Goal: Information Seeking & Learning: Learn about a topic

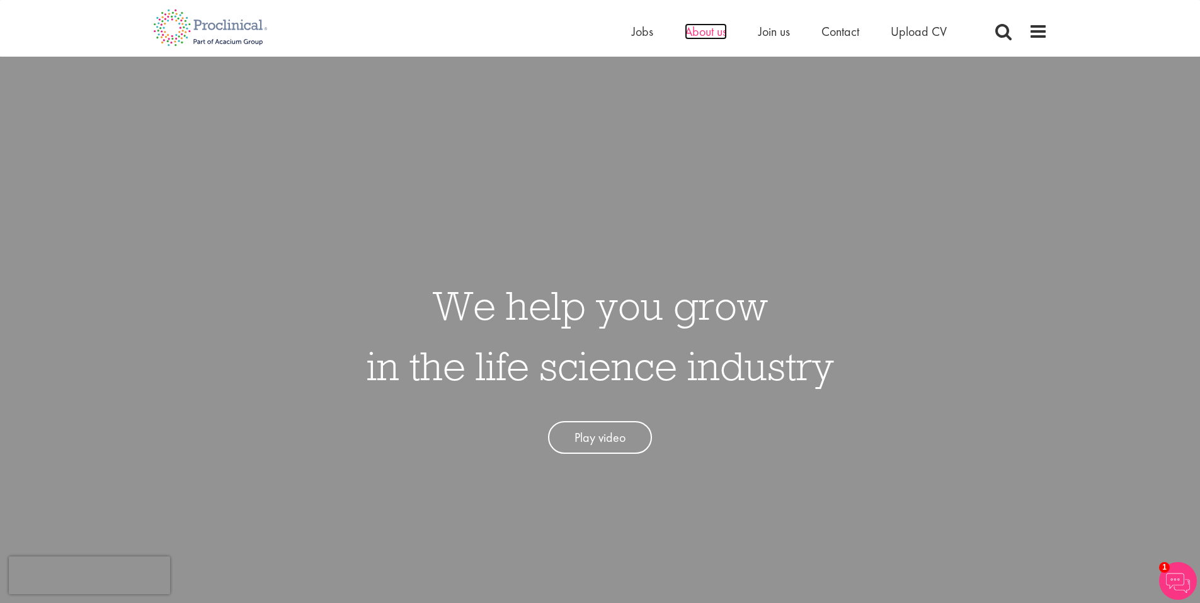
click at [698, 37] on span "About us" at bounding box center [705, 31] width 42 height 16
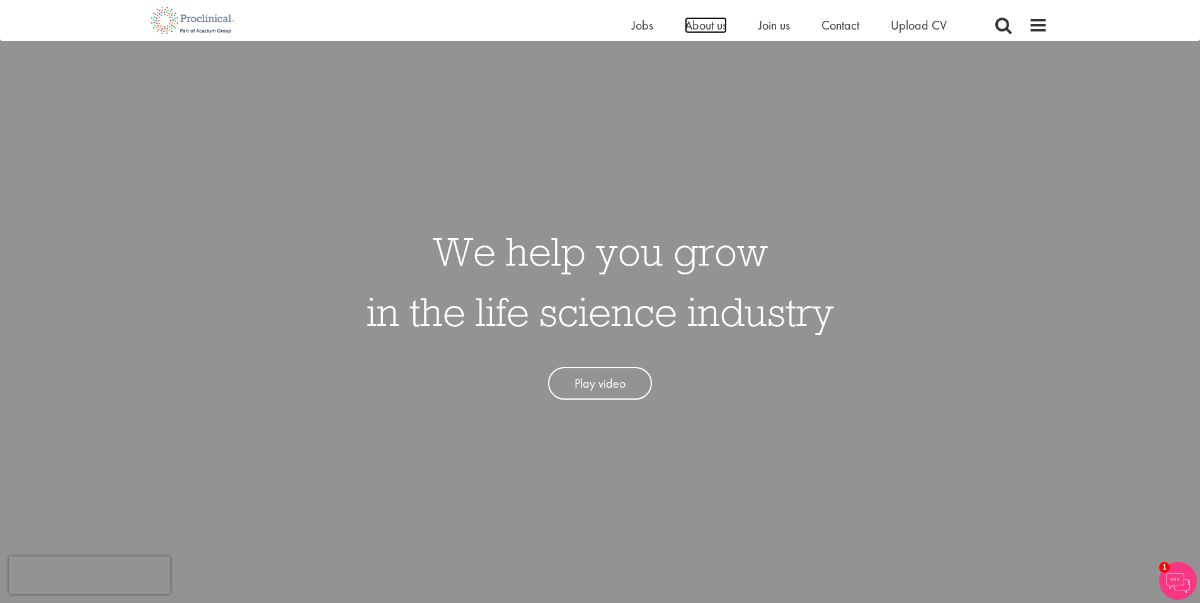
scroll to position [52, 0]
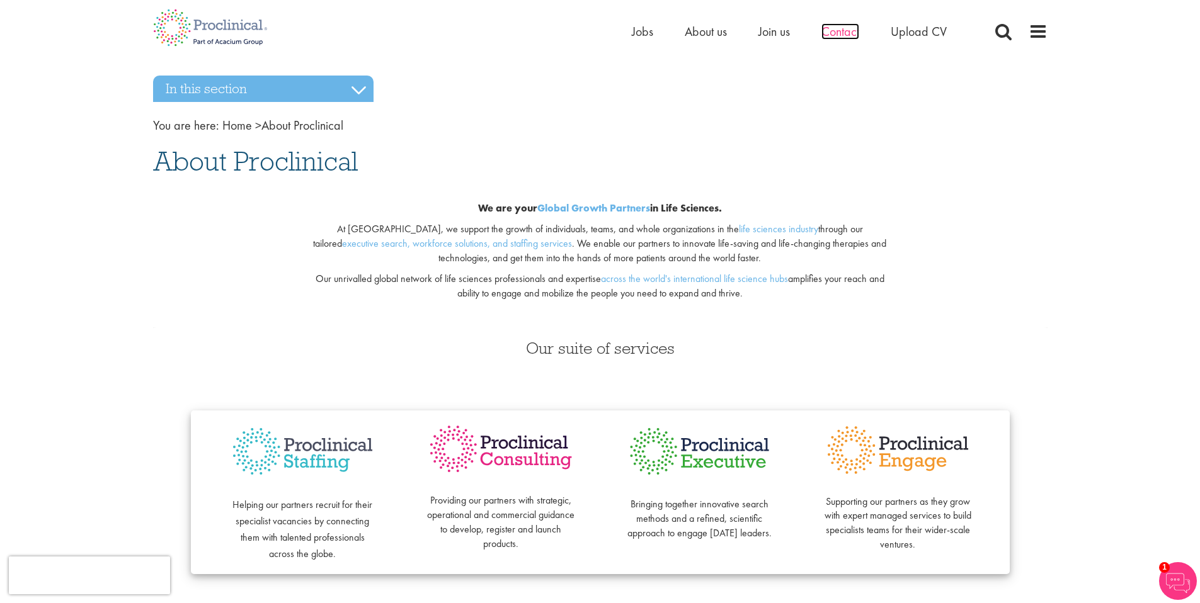
click at [842, 33] on span "Contact" at bounding box center [840, 31] width 38 height 16
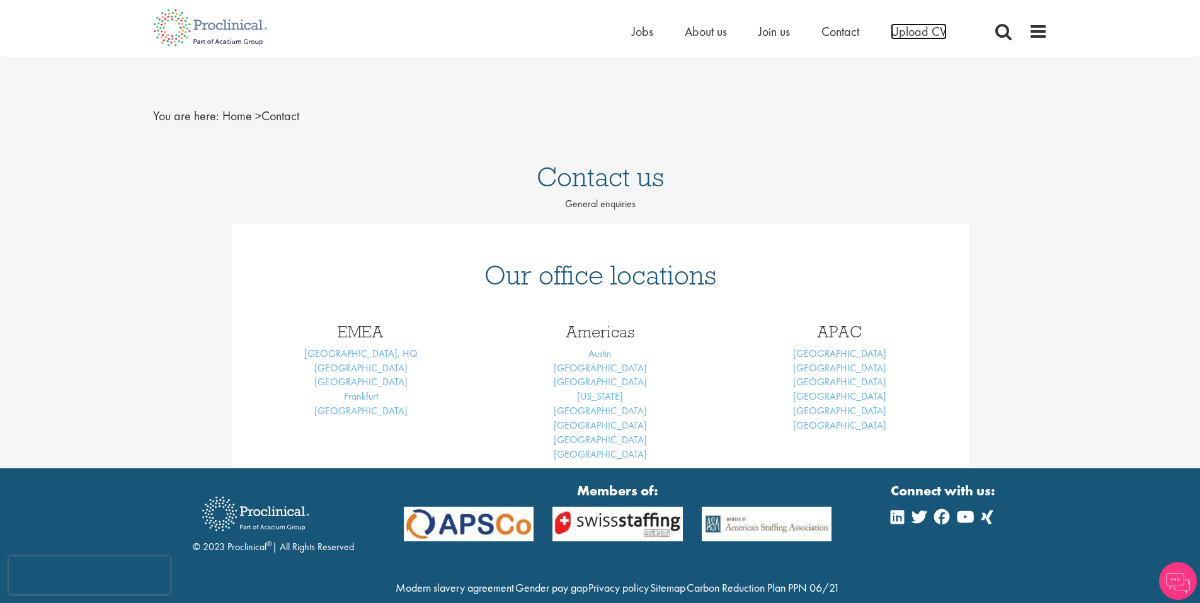
click at [909, 37] on span "Upload CV" at bounding box center [918, 31] width 56 height 16
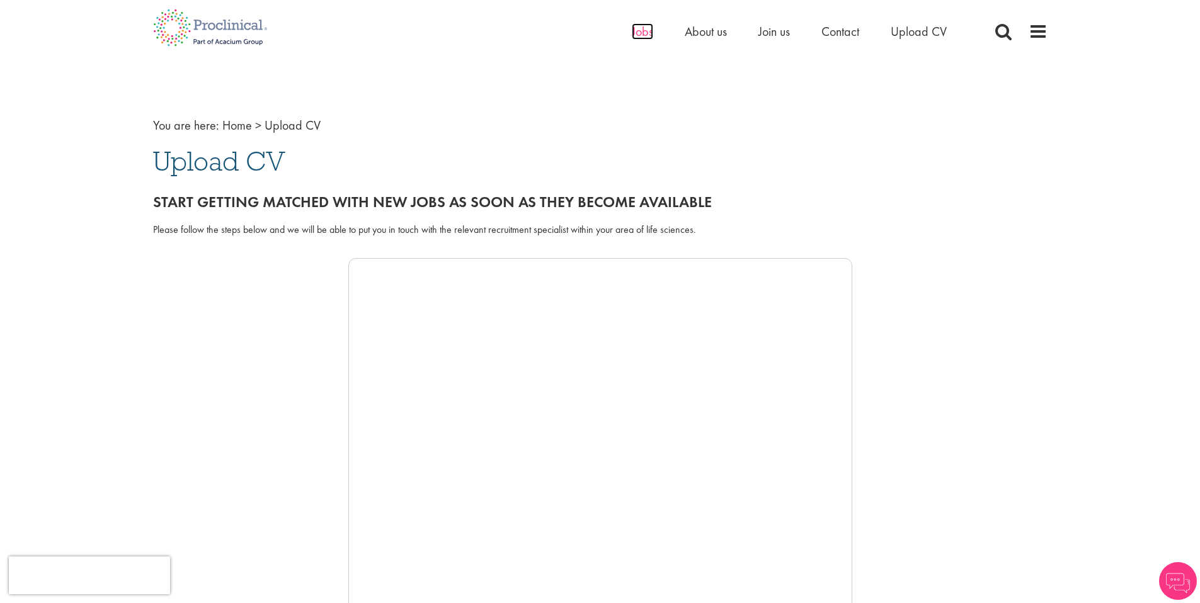
click at [638, 31] on span "Jobs" at bounding box center [642, 31] width 21 height 16
click at [708, 35] on span "About us" at bounding box center [705, 31] width 42 height 16
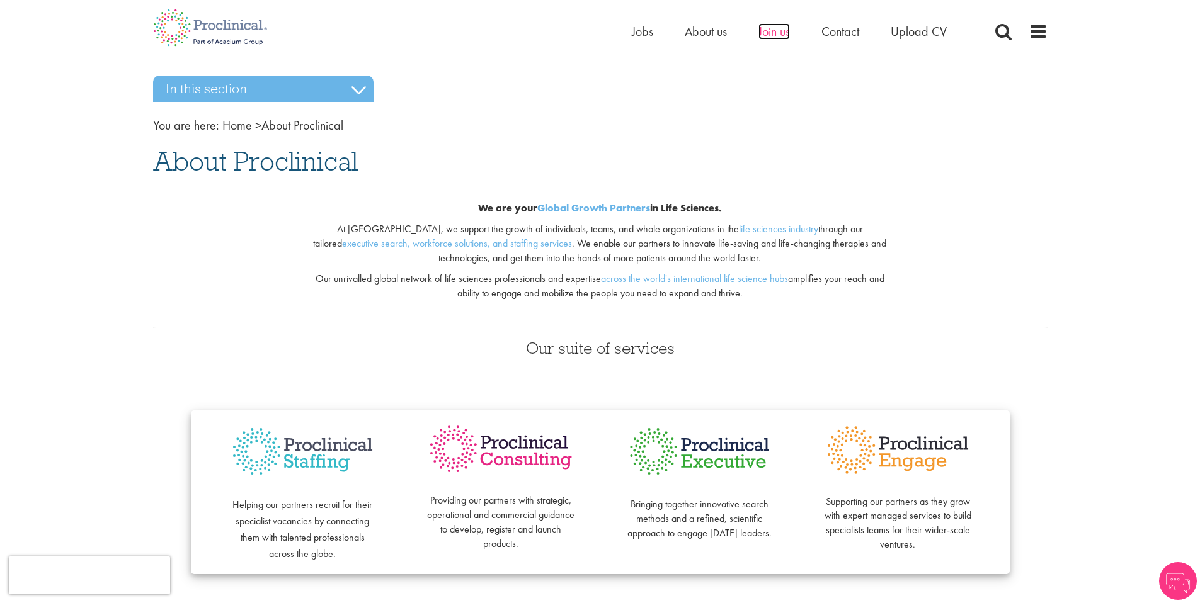
click at [772, 30] on span "Join us" at bounding box center [773, 31] width 31 height 16
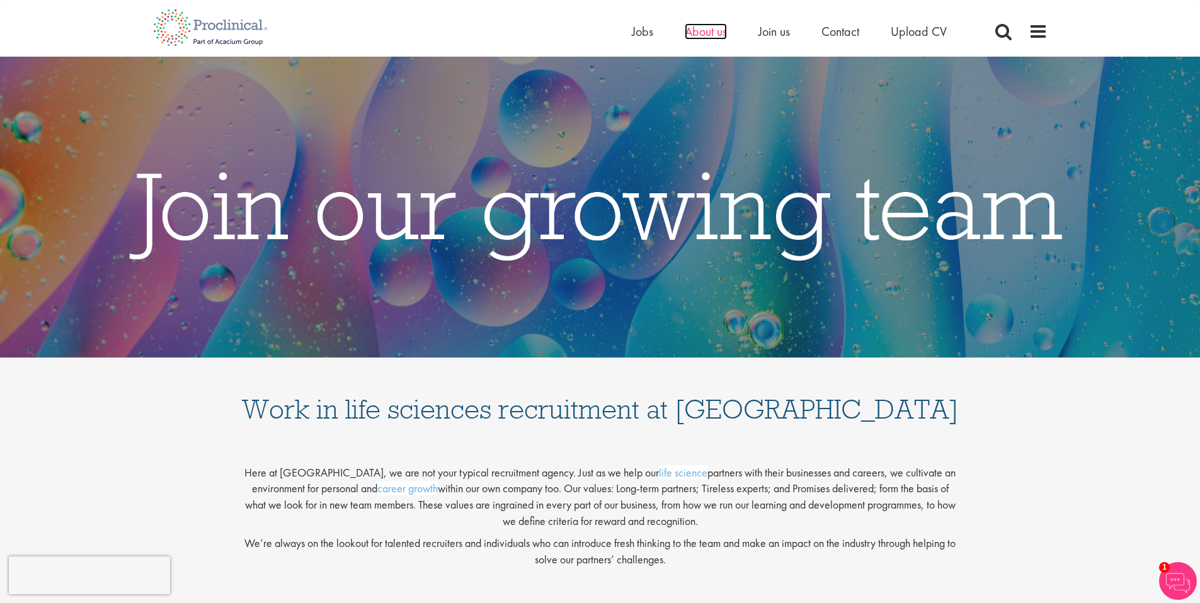
click at [706, 31] on span "About us" at bounding box center [705, 31] width 42 height 16
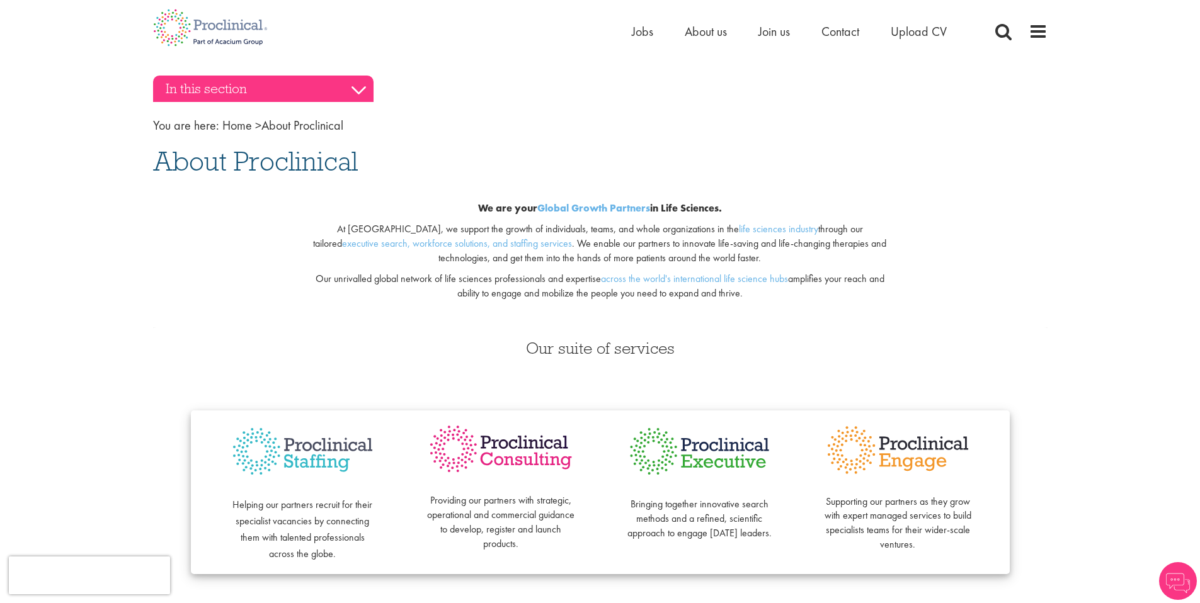
click at [366, 91] on h3 "In this section" at bounding box center [263, 89] width 220 height 26
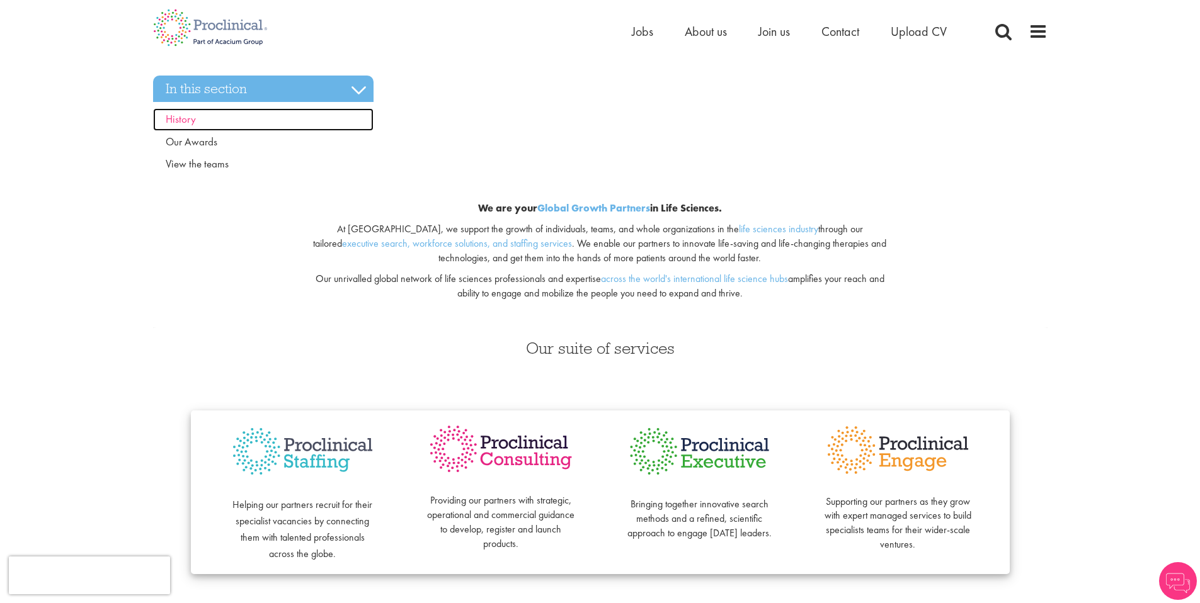
click at [208, 123] on link "History" at bounding box center [263, 119] width 220 height 23
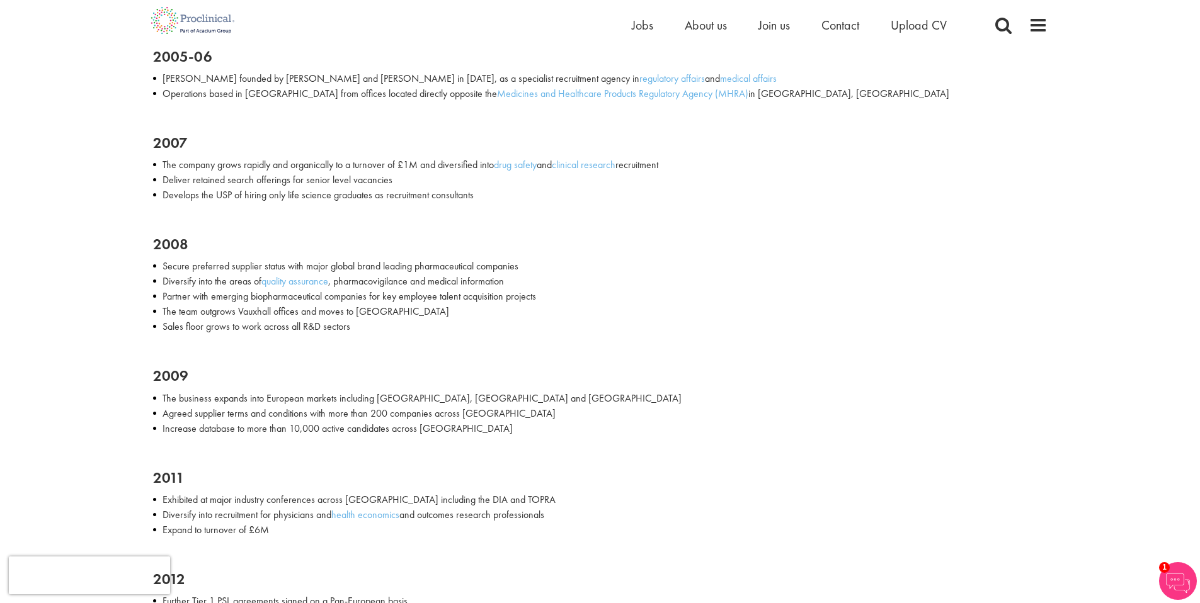
scroll to position [86, 0]
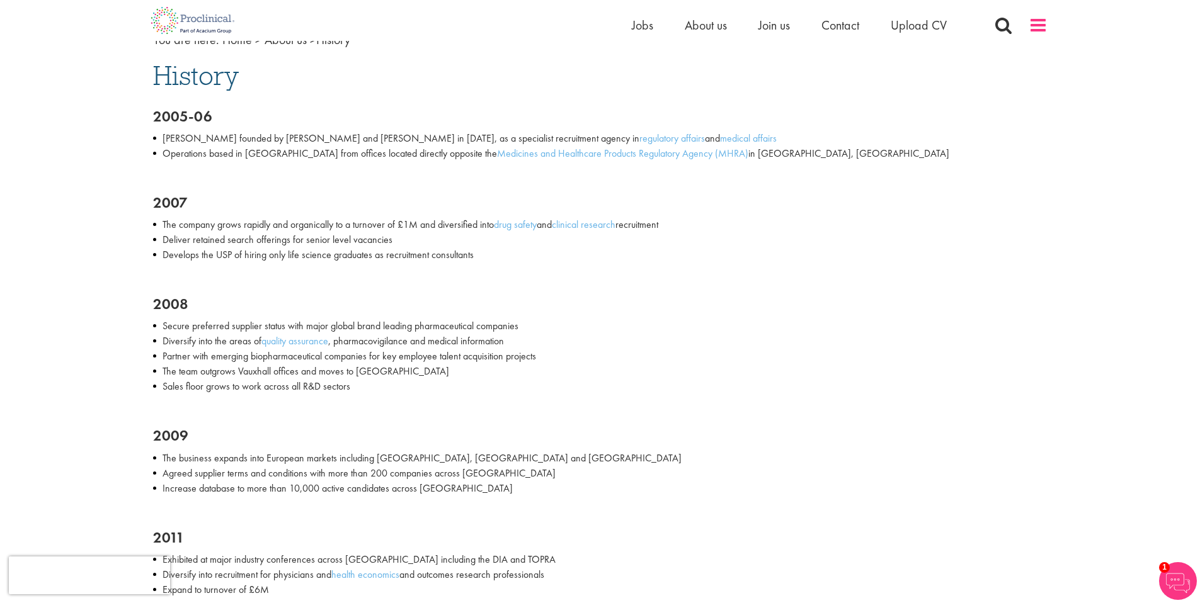
click at [1040, 30] on span at bounding box center [1037, 25] width 19 height 19
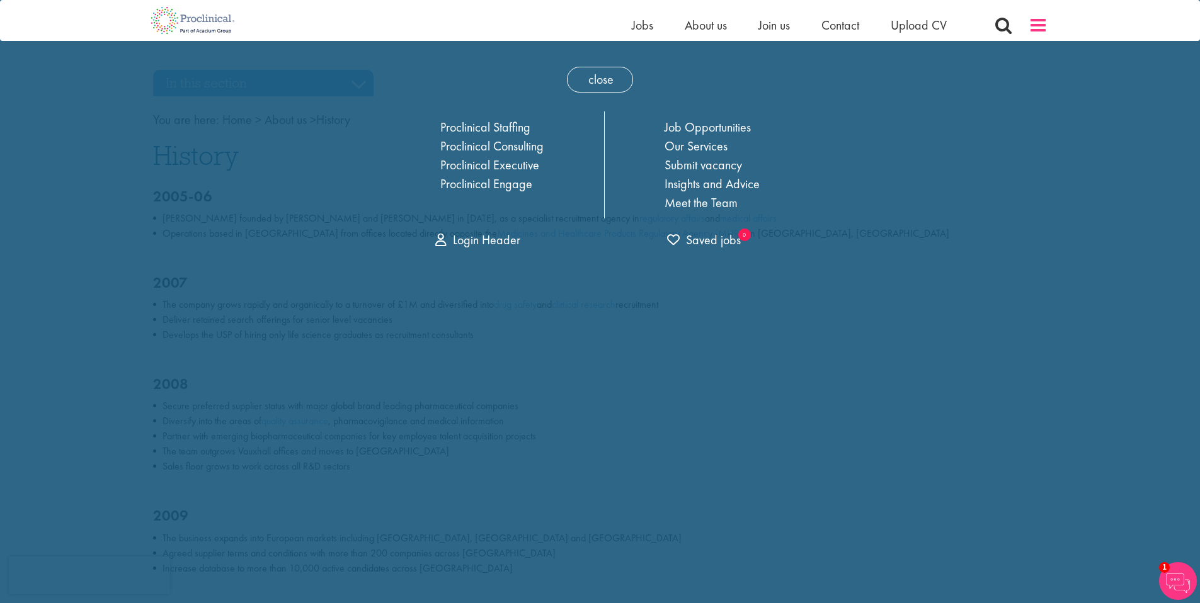
scroll to position [0, 0]
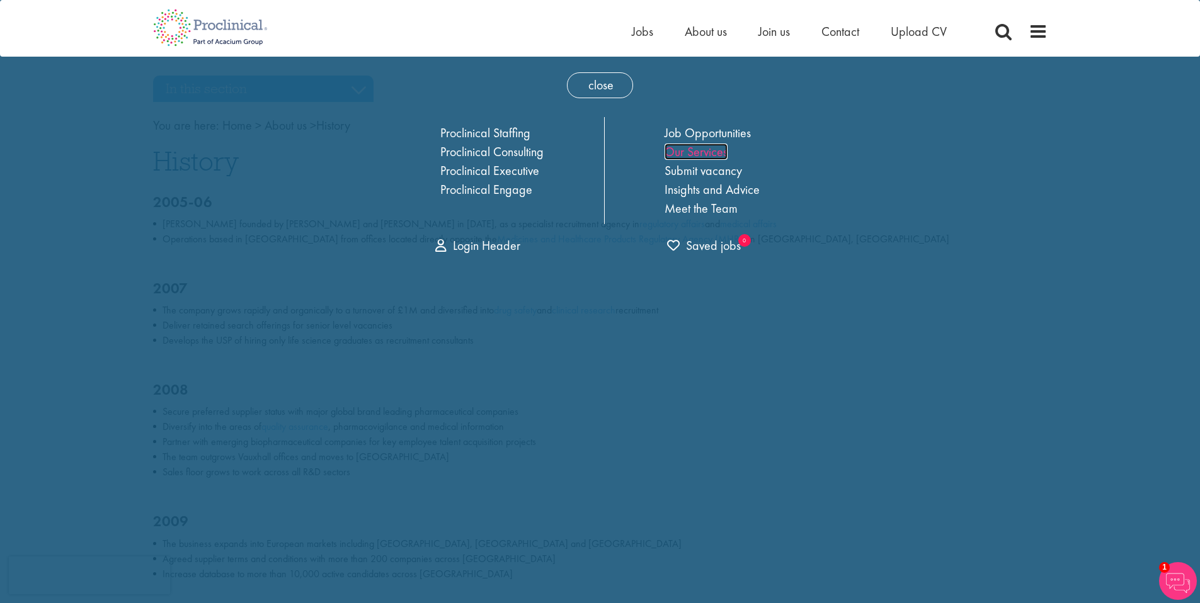
click at [700, 156] on link "Our Services" at bounding box center [695, 152] width 63 height 16
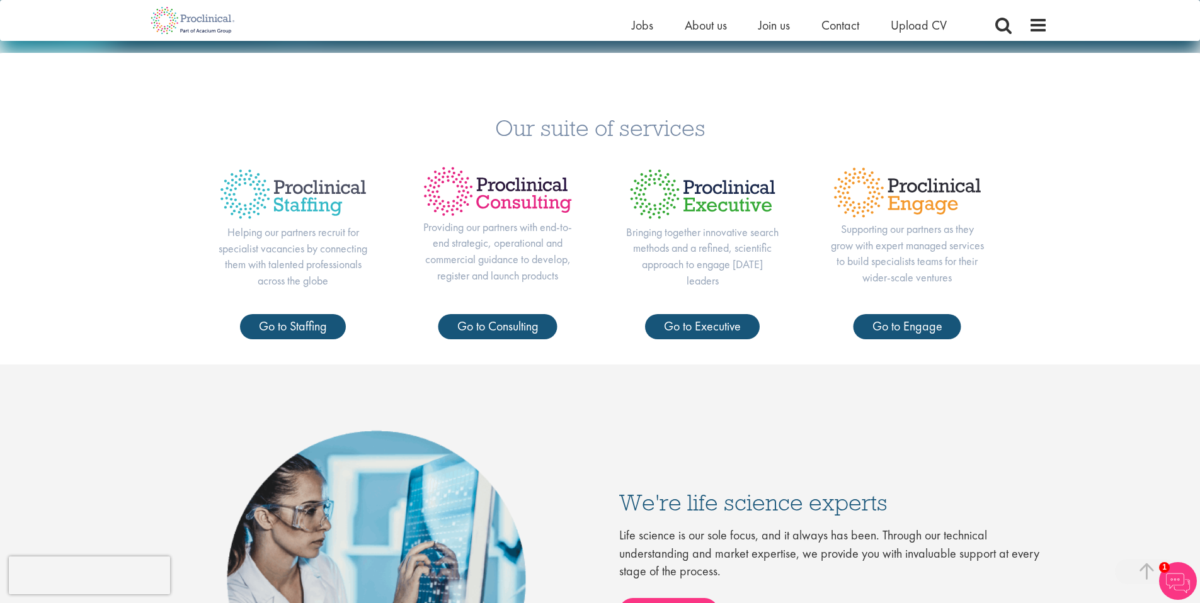
scroll to position [525, 0]
click at [318, 330] on link "Go to Staffing" at bounding box center [293, 327] width 106 height 25
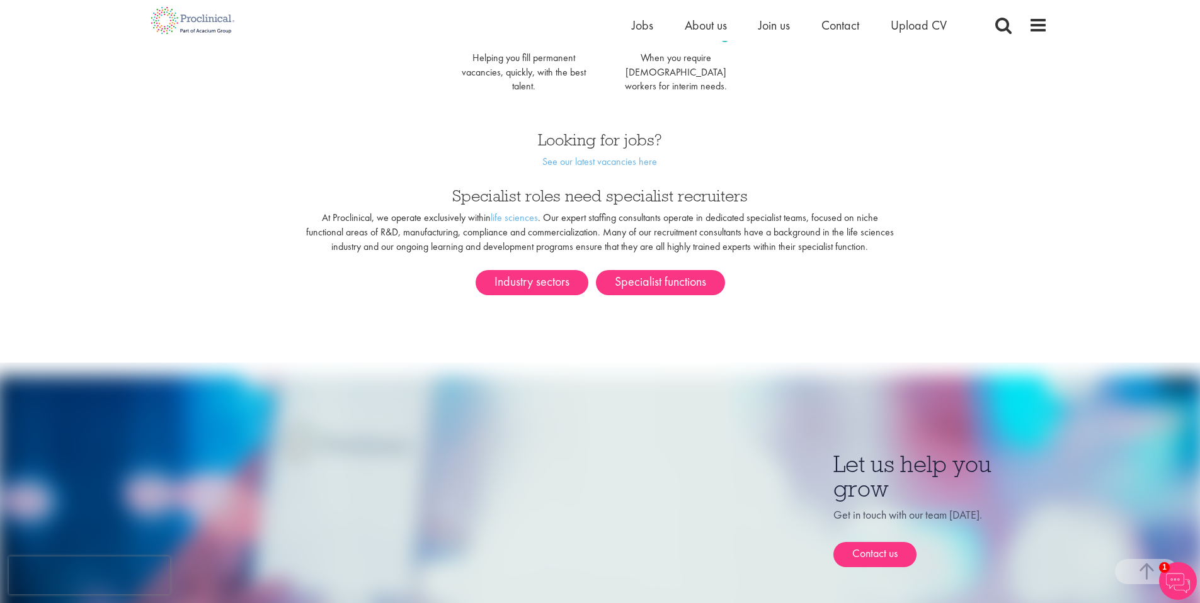
scroll to position [607, 0]
click at [545, 273] on link "Industry sectors" at bounding box center [531, 283] width 113 height 25
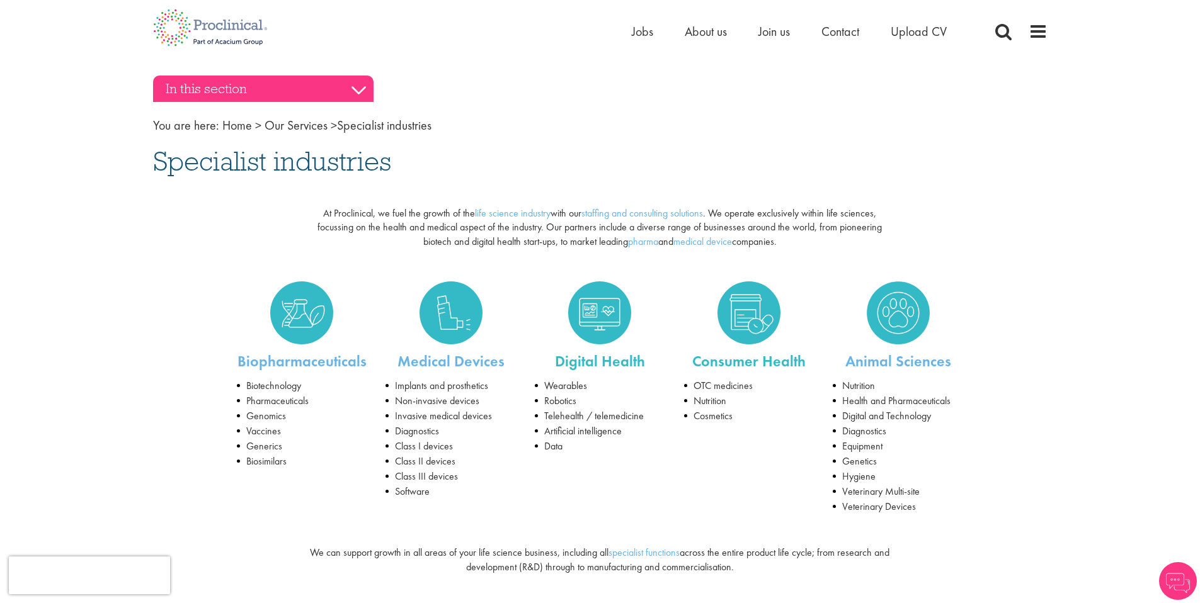
click at [361, 87] on h3 "In this section" at bounding box center [263, 89] width 220 height 26
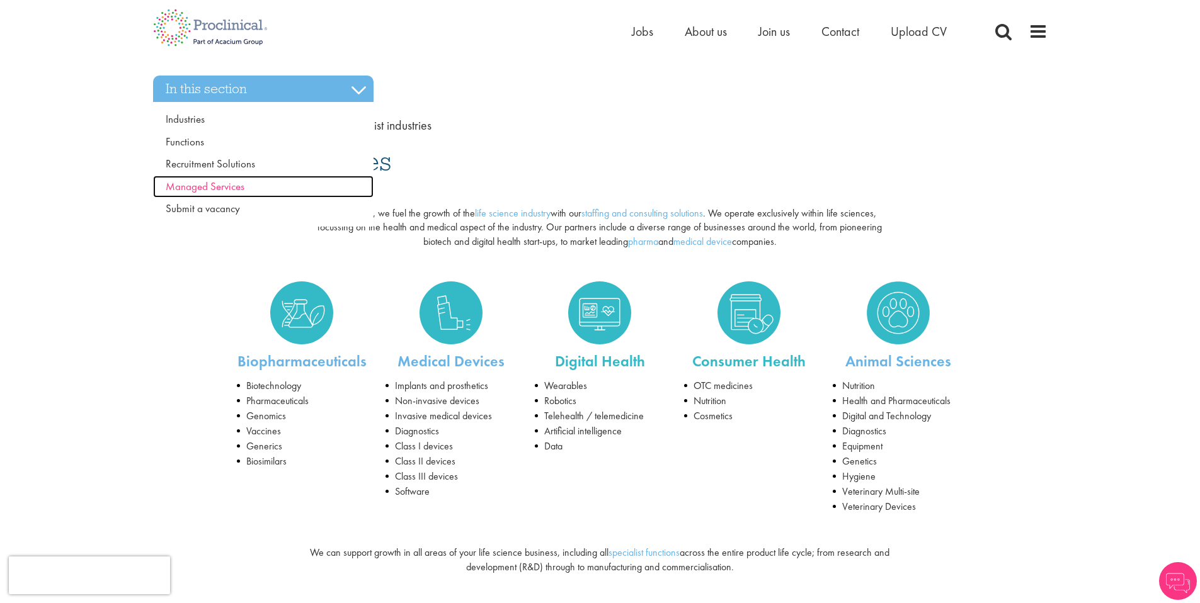
click at [208, 186] on span "Managed Services" at bounding box center [205, 186] width 79 height 14
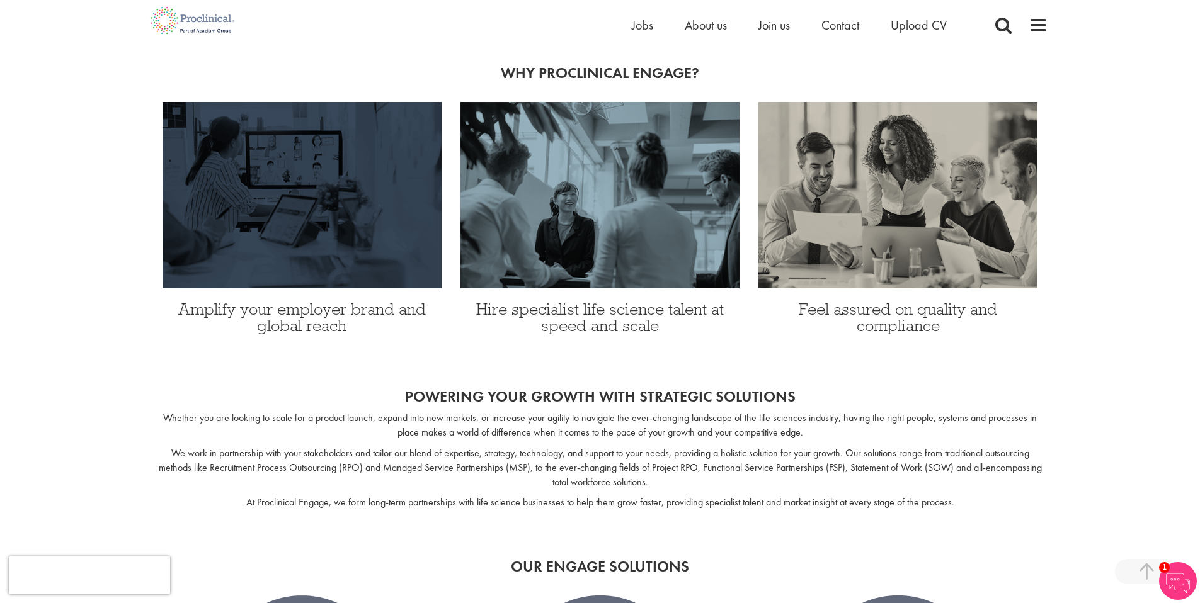
scroll to position [756, 0]
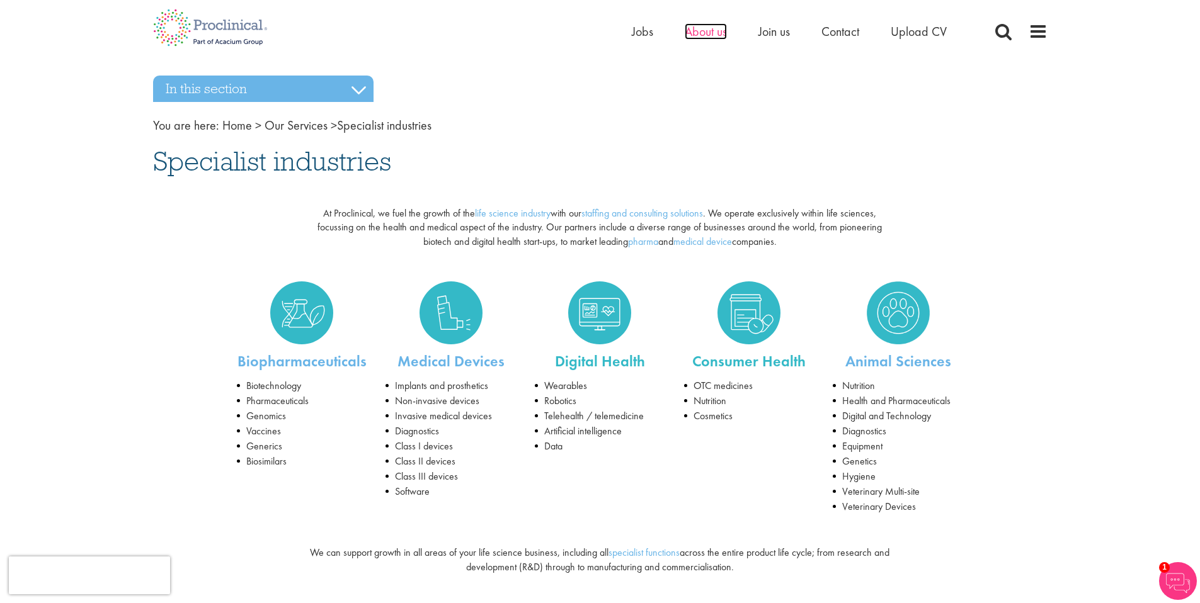
click at [700, 32] on span "About us" at bounding box center [705, 31] width 42 height 16
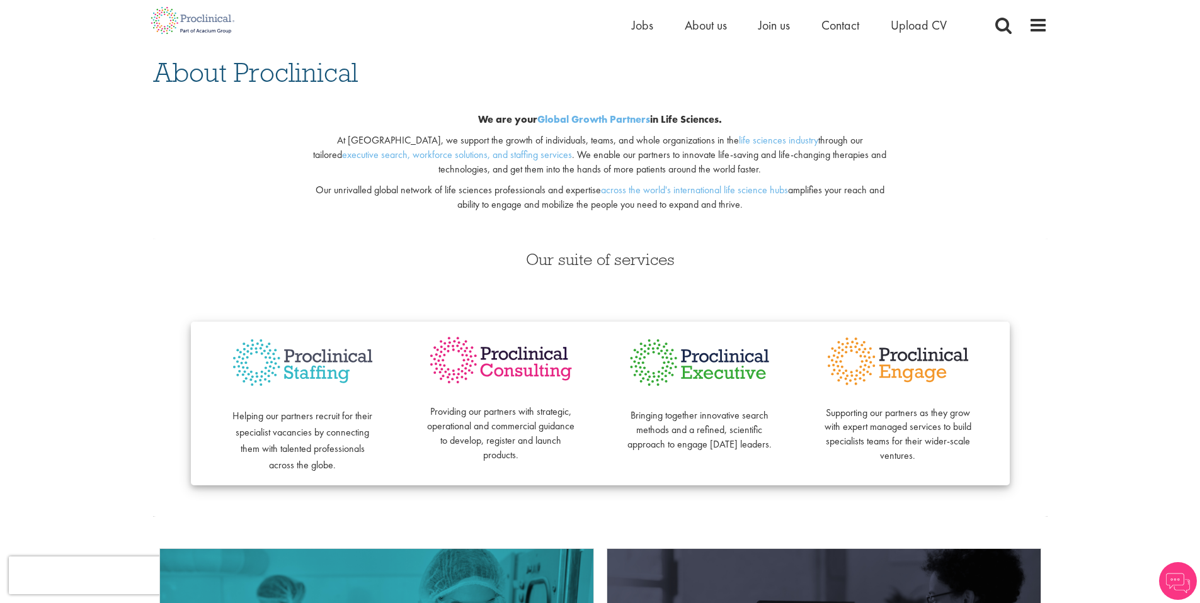
scroll to position [90, 0]
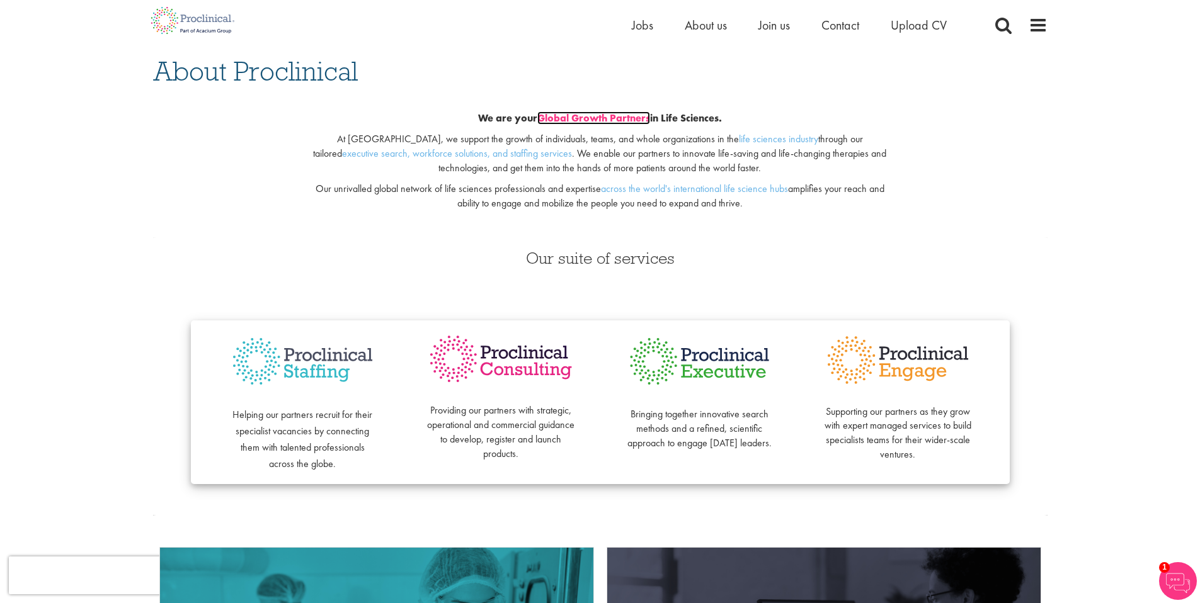
click at [599, 120] on link "Global Growth Partners" at bounding box center [593, 117] width 113 height 13
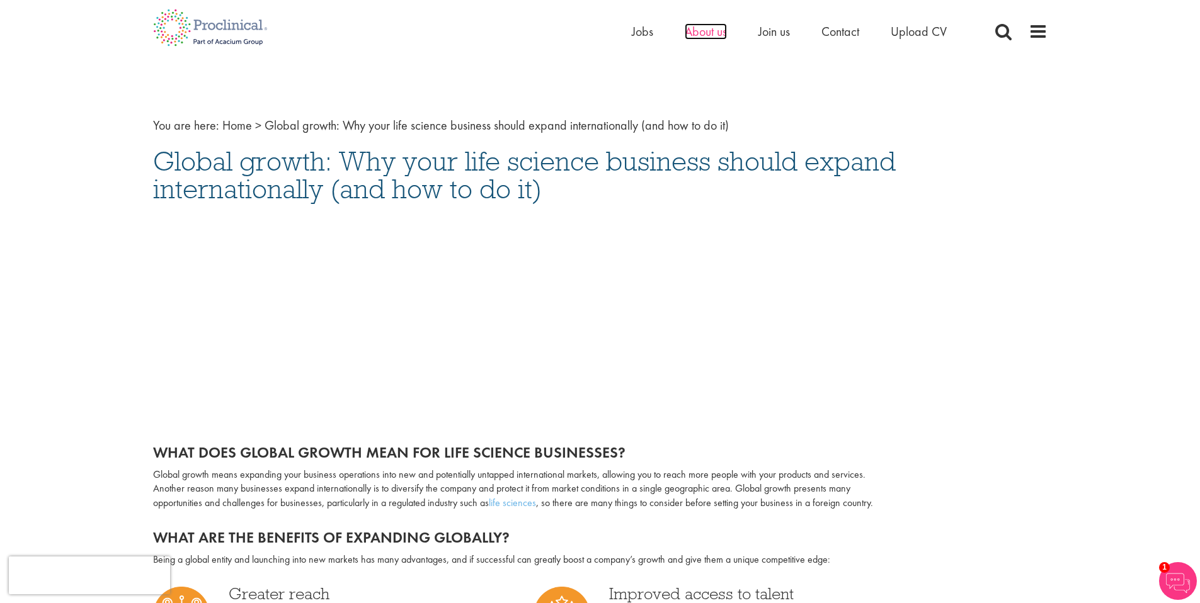
click at [708, 31] on span "About us" at bounding box center [705, 31] width 42 height 16
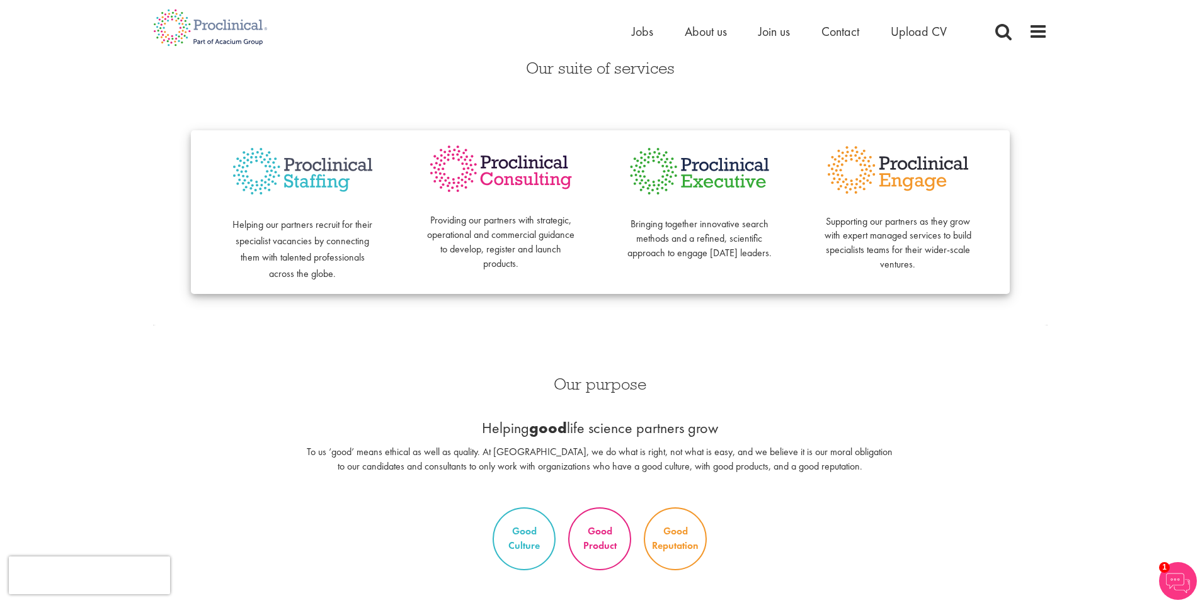
scroll to position [278, 0]
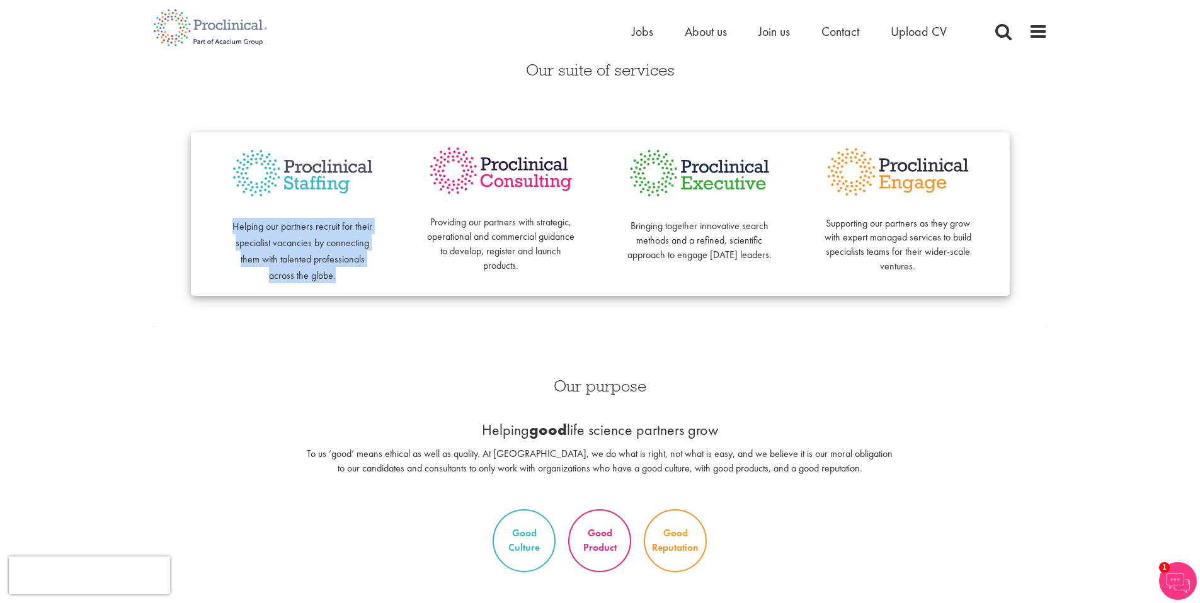
drag, startPoint x: 233, startPoint y: 227, endPoint x: 336, endPoint y: 272, distance: 112.5
click at [336, 272] on p "Helping our partners recruit for their specialist vacancies by connecting them …" at bounding box center [303, 242] width 148 height 81
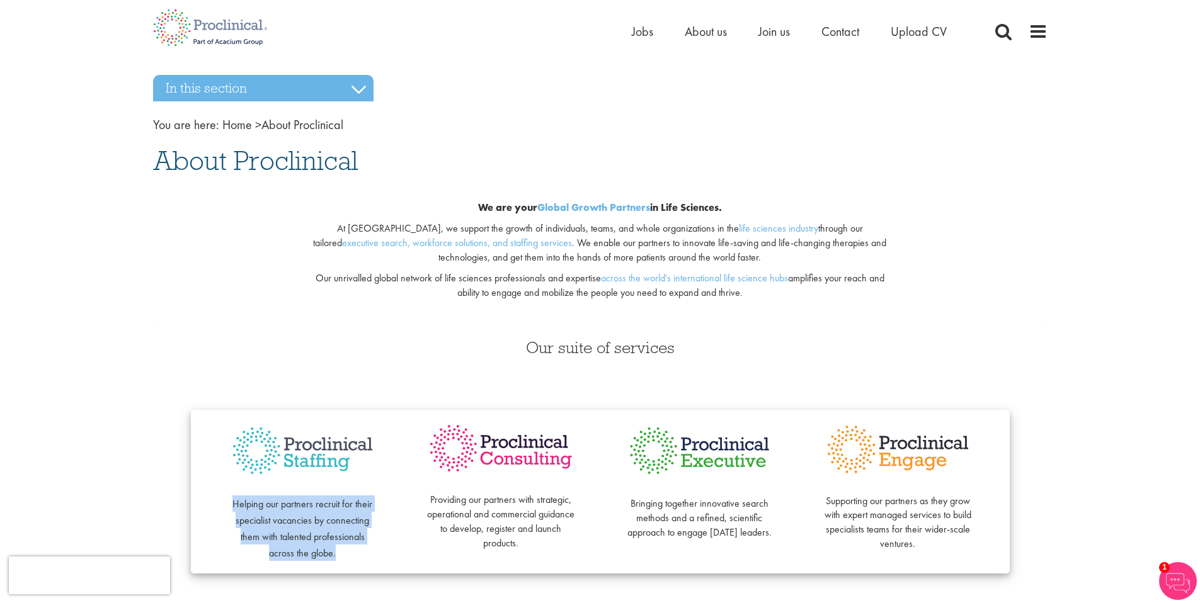
scroll to position [0, 0]
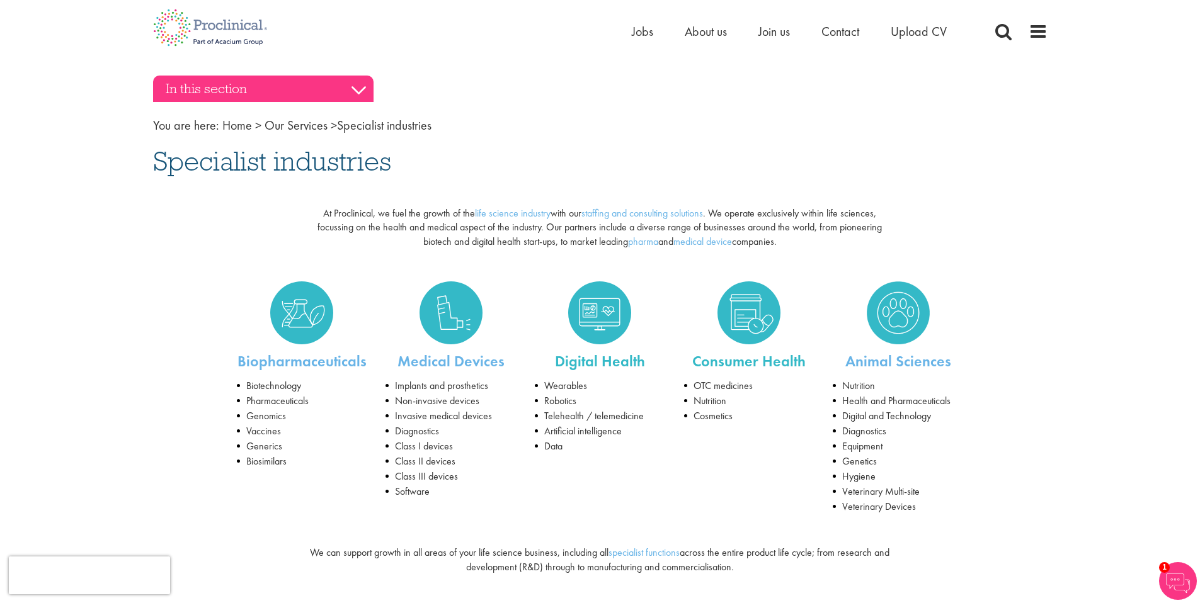
click at [359, 90] on h3 "In this section" at bounding box center [263, 89] width 220 height 26
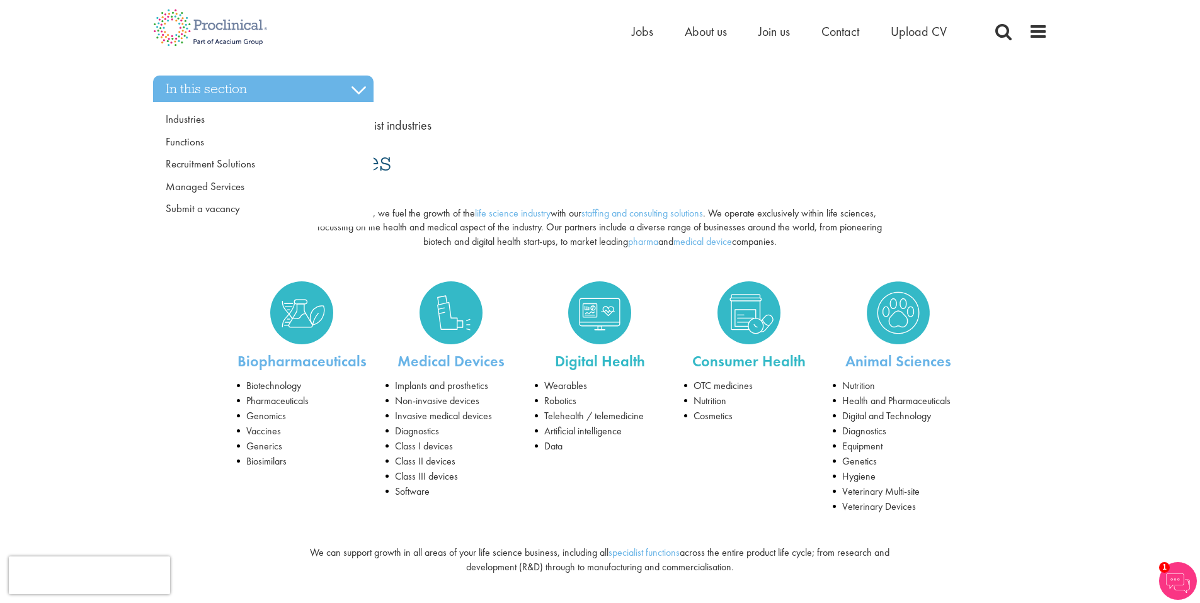
click at [520, 121] on nav "You are here: Home > Our Services > Specialist industries" at bounding box center [600, 125] width 894 height 18
click at [485, 118] on nav "You are here: Home > Our Services > Specialist industries" at bounding box center [600, 125] width 894 height 18
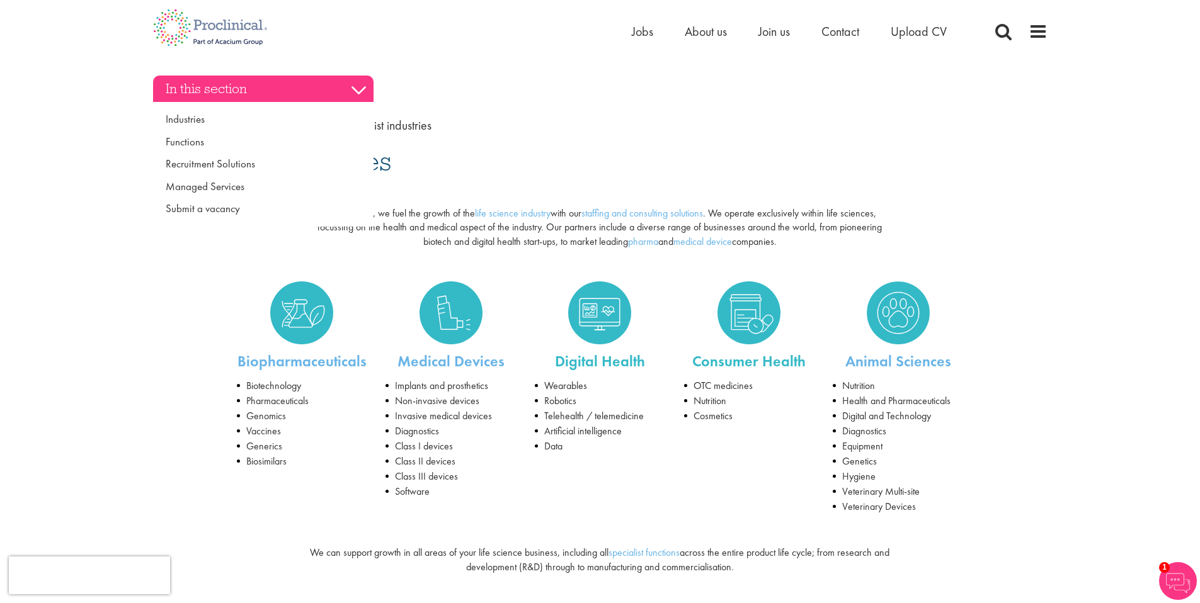
click at [362, 86] on h3 "In this section" at bounding box center [263, 89] width 220 height 26
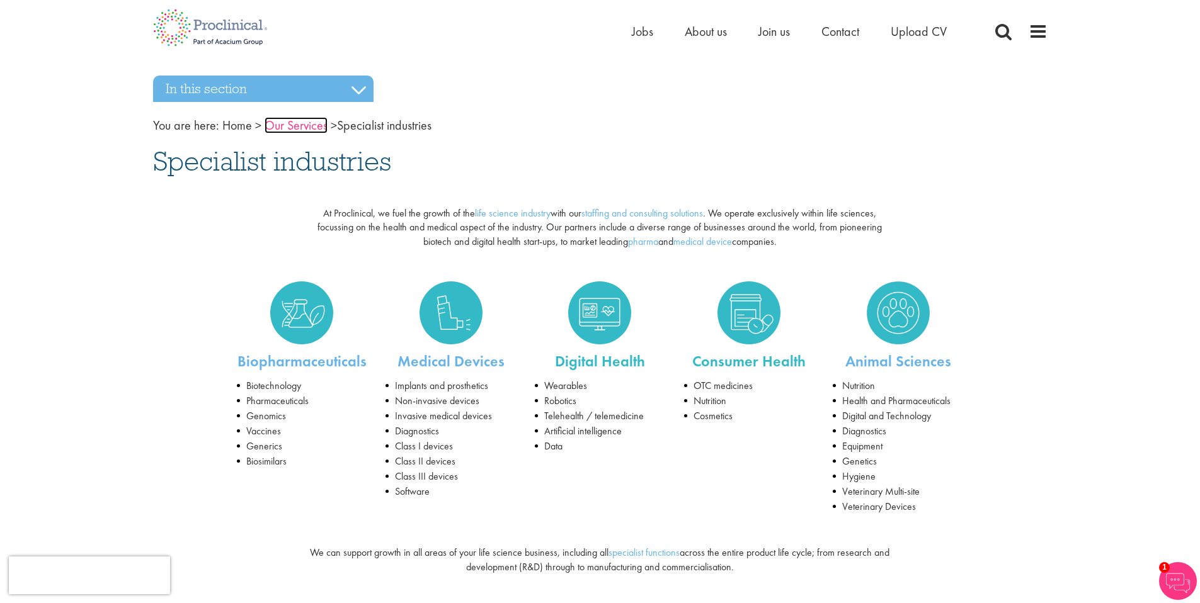
click at [293, 128] on link "Our Services" at bounding box center [295, 125] width 63 height 16
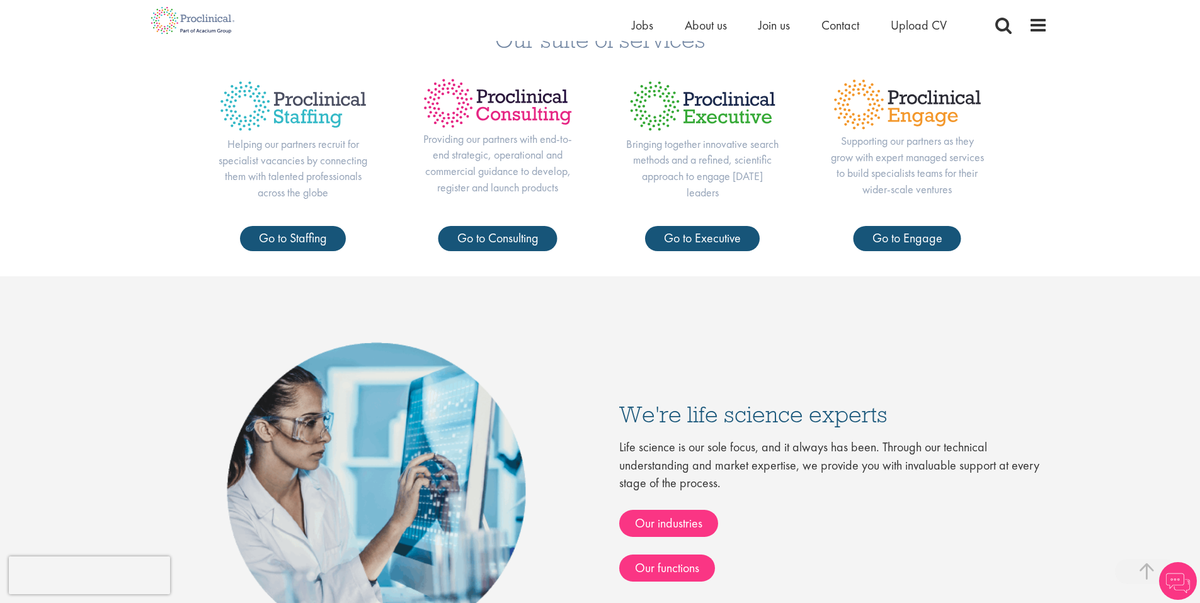
scroll to position [615, 0]
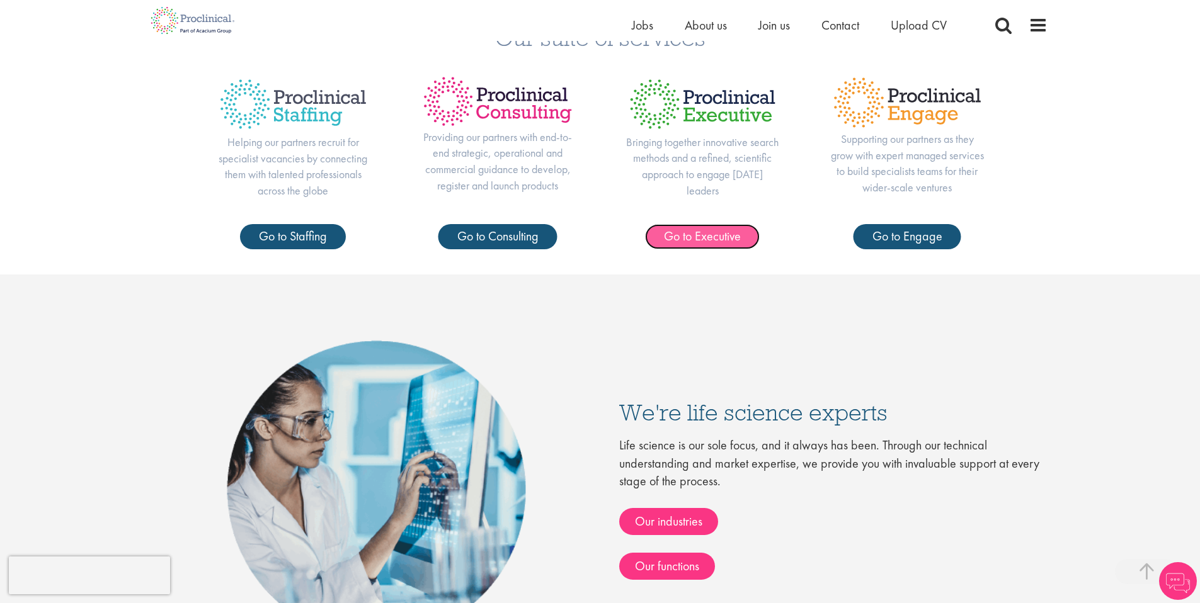
click at [700, 236] on link "Go to Executive" at bounding box center [702, 236] width 115 height 25
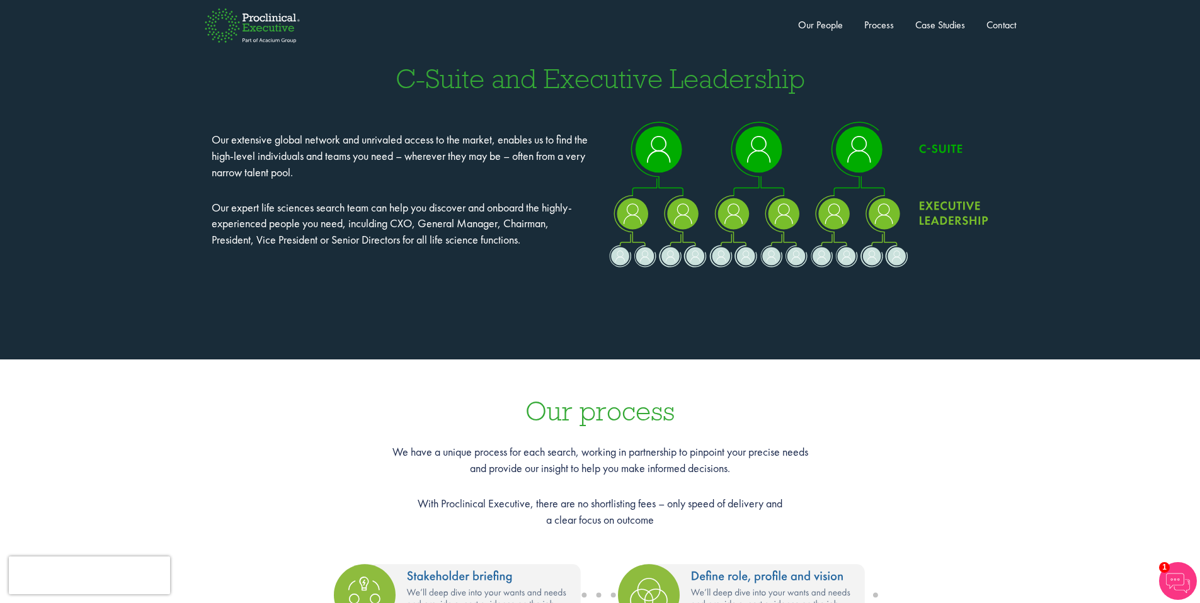
scroll to position [1104, 0]
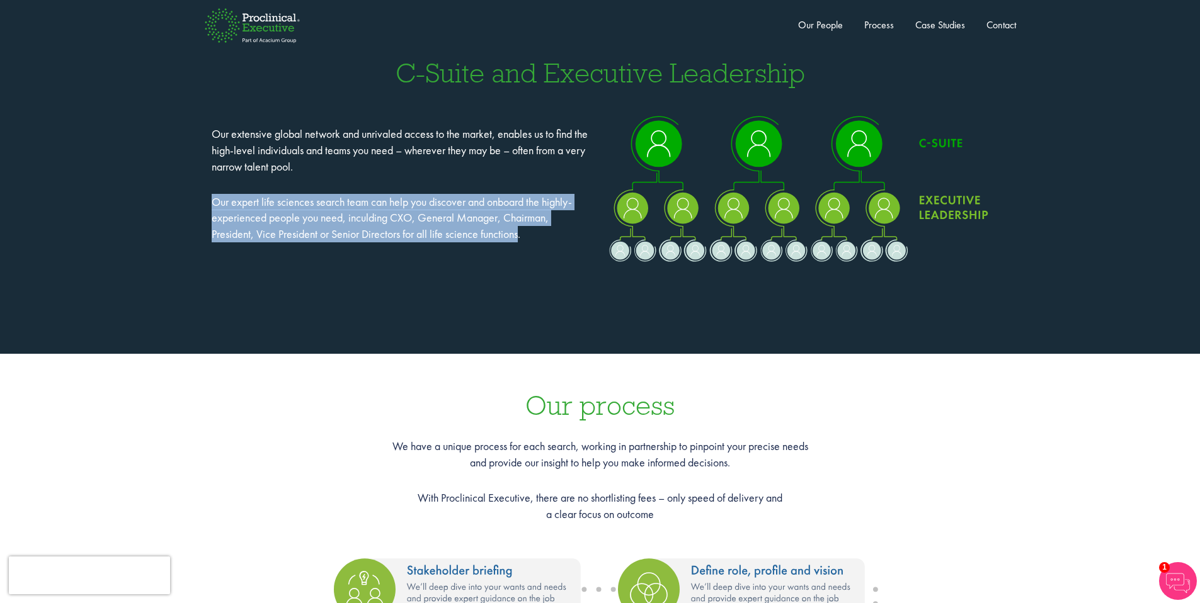
drag, startPoint x: 212, startPoint y: 201, endPoint x: 521, endPoint y: 230, distance: 311.2
click at [521, 230] on p "Our expert life sciences search team can help you discover and onboard the high…" at bounding box center [401, 218] width 379 height 48
copy p "Our expert life sciences search team can help you discover and onboard the high…"
